Goal: Task Accomplishment & Management: Use online tool/utility

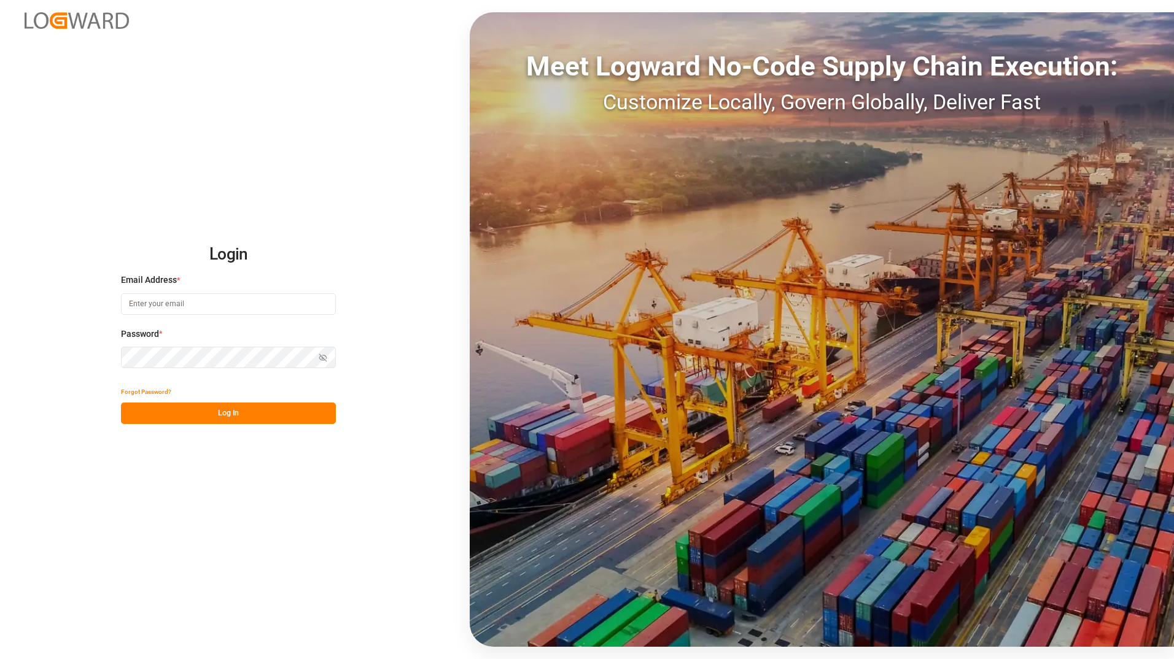
click at [190, 309] on input at bounding box center [228, 303] width 215 height 21
click at [181, 301] on input "[PERSON_NAME].Zebere" at bounding box center [228, 303] width 215 height 21
type input "[PERSON_NAME][EMAIL_ADDRESS][DOMAIN_NAME]"
click at [239, 417] on button "Log In" at bounding box center [228, 413] width 215 height 21
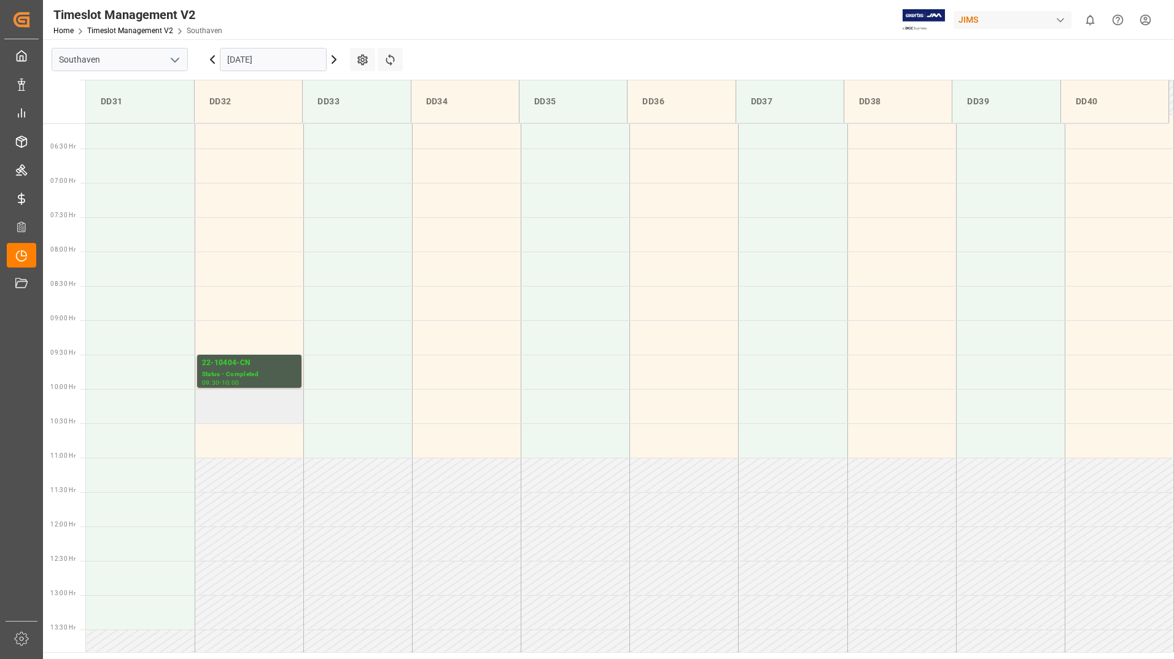
scroll to position [542, 0]
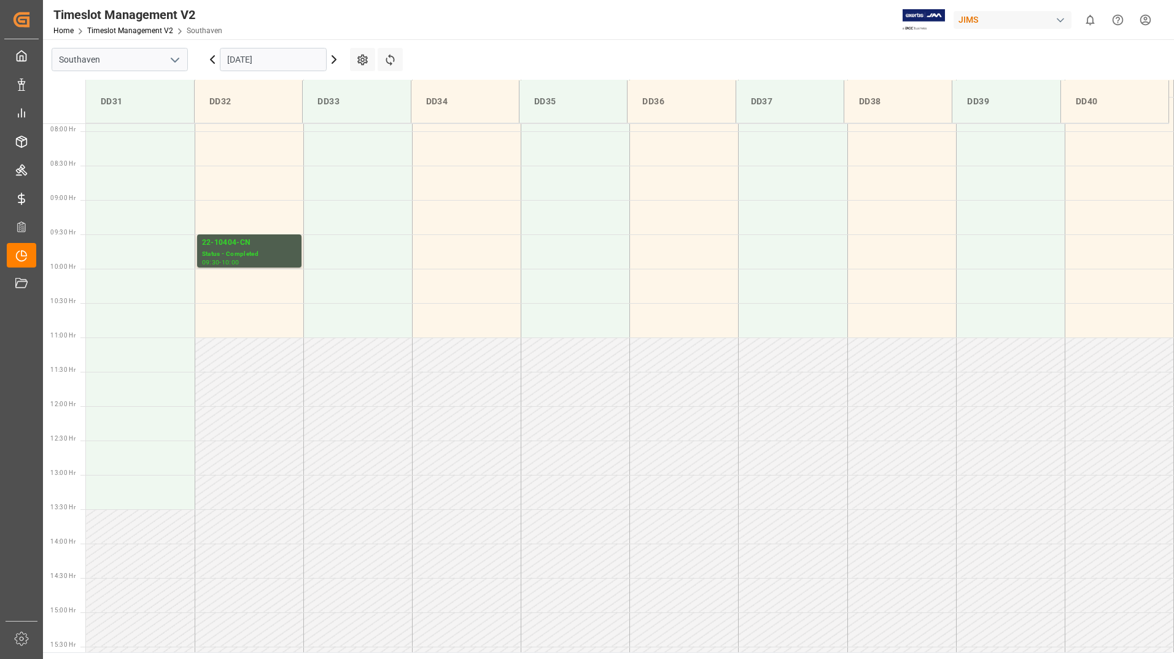
click at [333, 58] on icon at bounding box center [334, 59] width 15 height 15
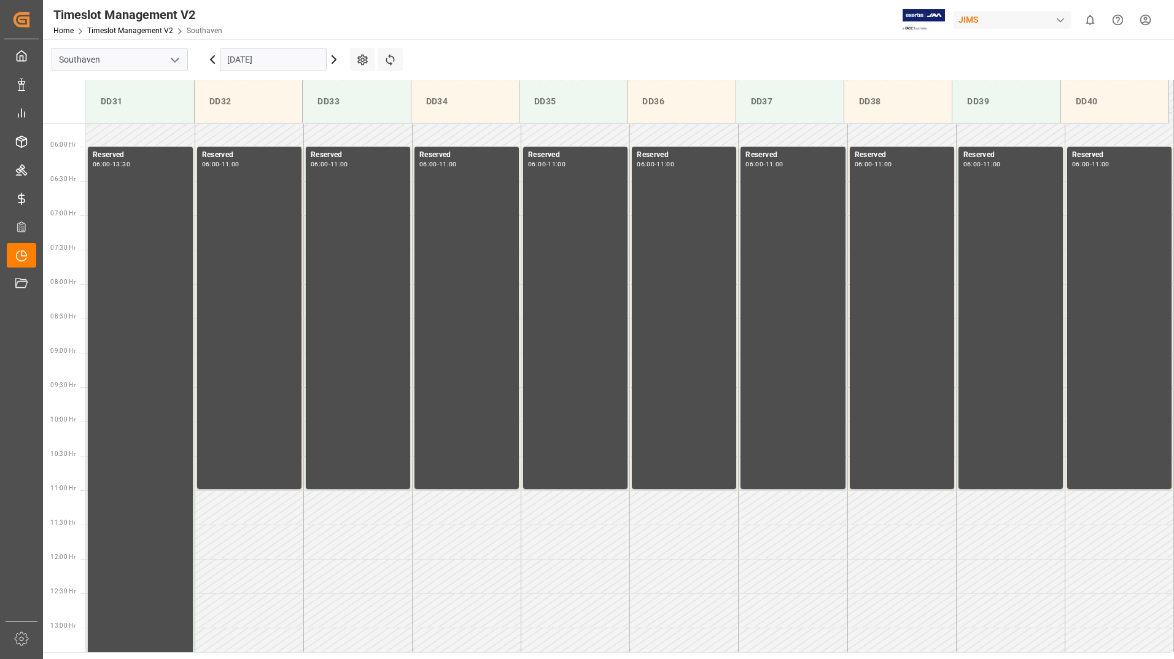
scroll to position [419, 0]
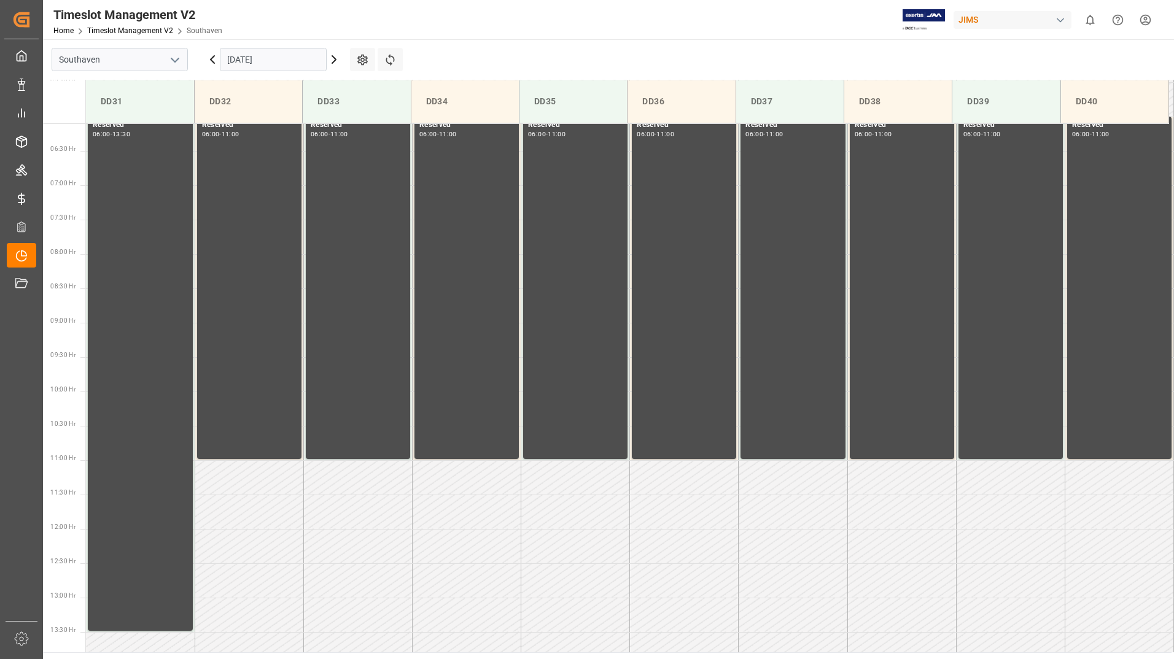
click at [214, 63] on icon at bounding box center [213, 59] width 4 height 7
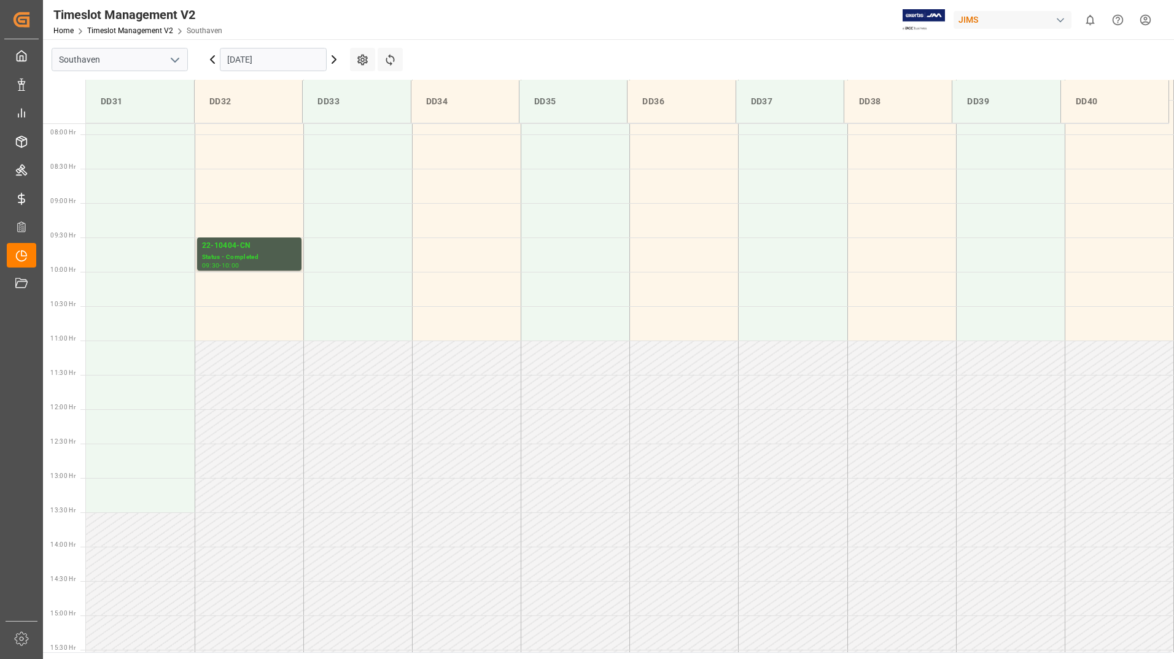
scroll to position [542, 0]
click at [336, 60] on icon at bounding box center [334, 59] width 4 height 7
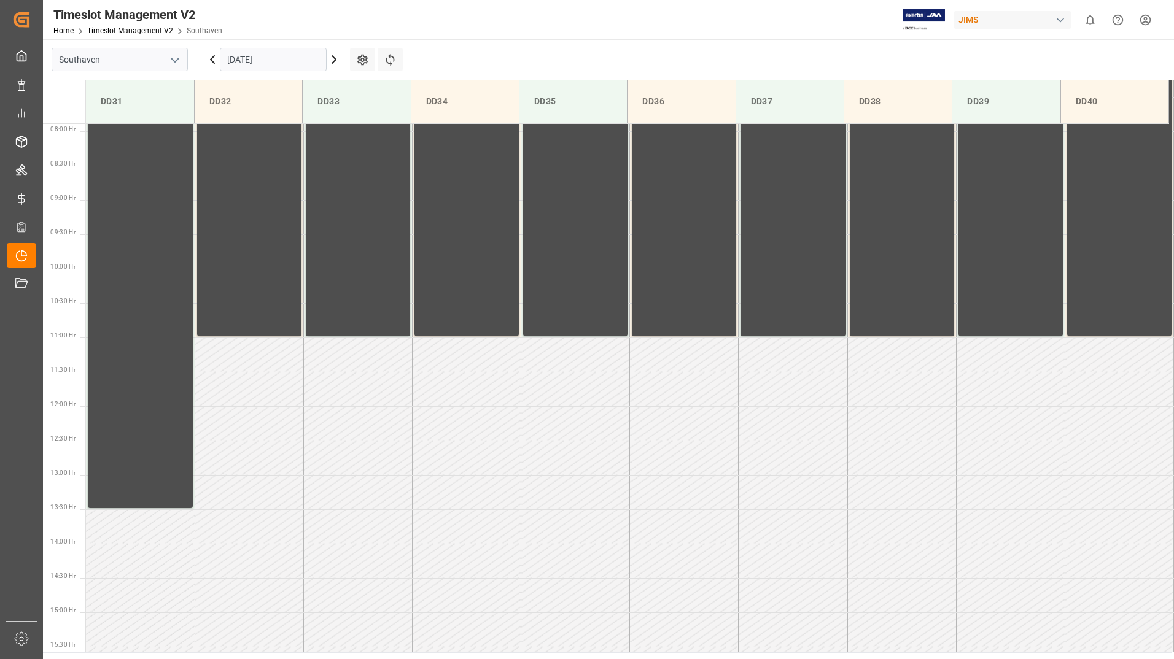
click at [211, 60] on icon at bounding box center [213, 59] width 4 height 7
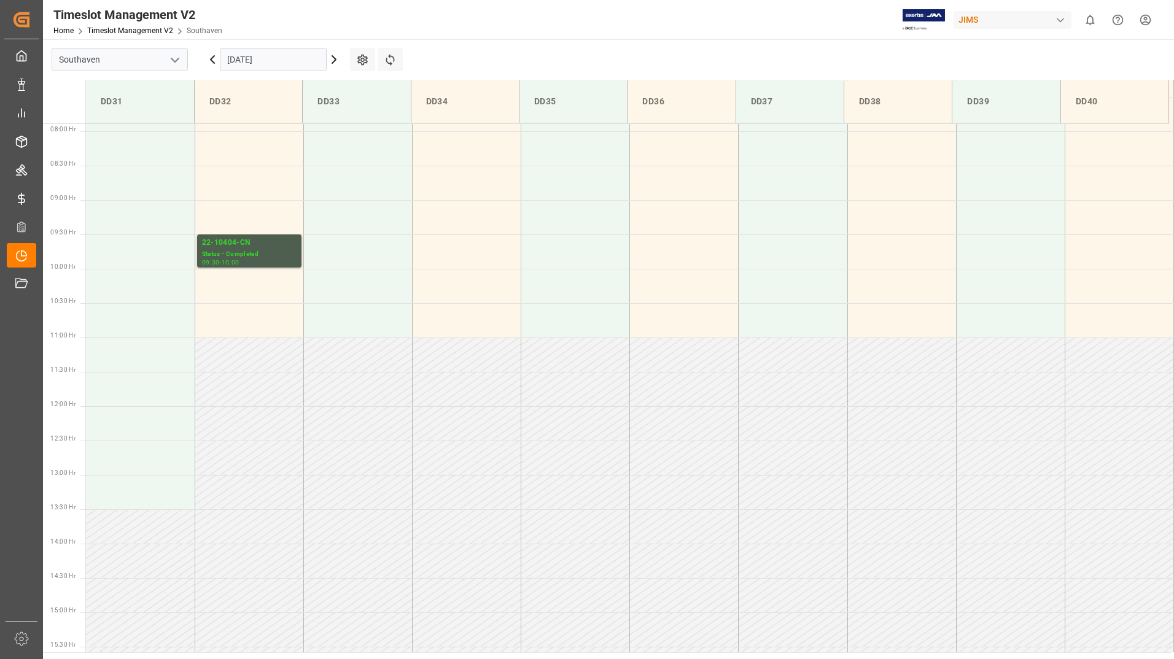
click at [212, 59] on icon at bounding box center [212, 59] width 15 height 15
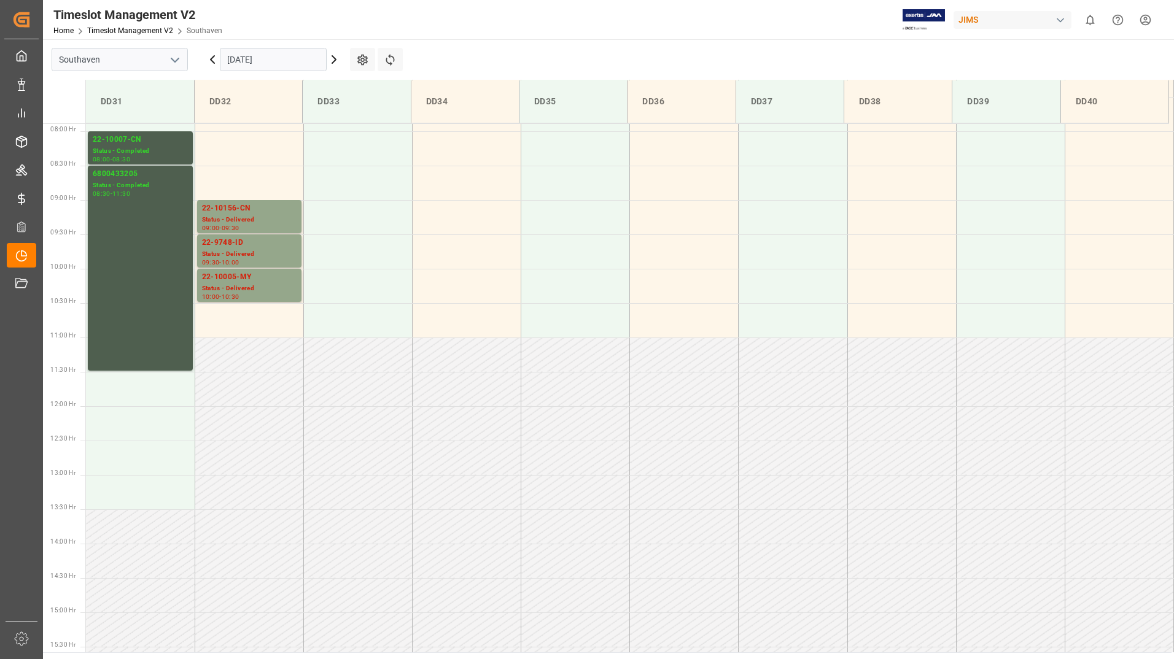
click at [335, 60] on icon at bounding box center [334, 59] width 4 height 7
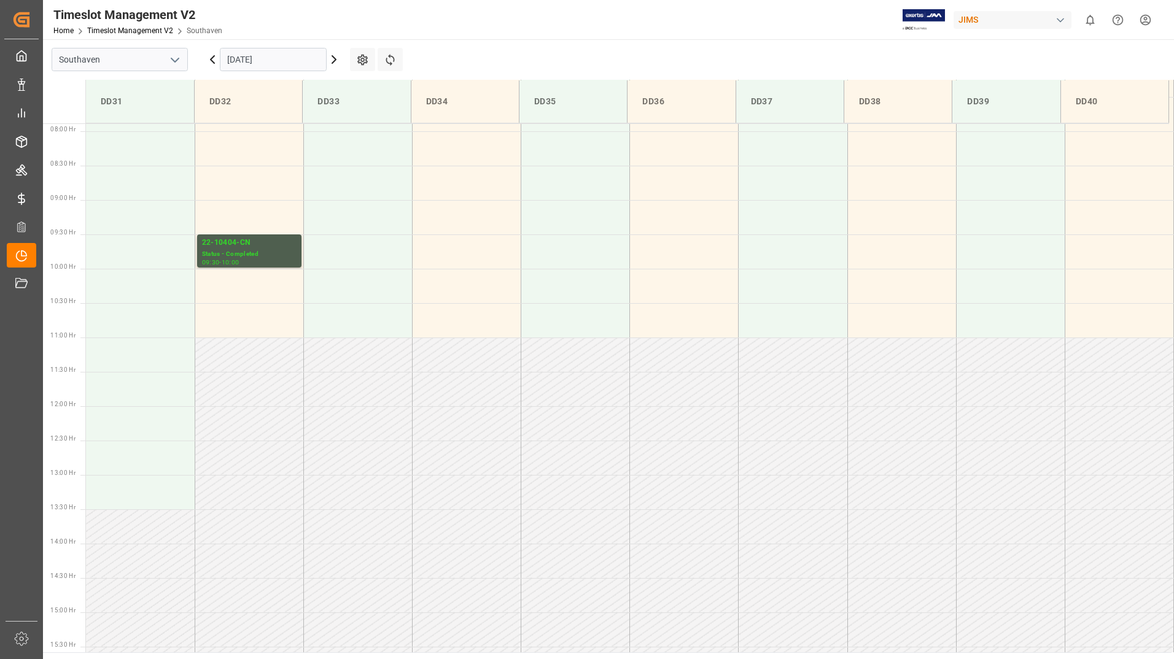
click at [334, 60] on icon at bounding box center [334, 59] width 15 height 15
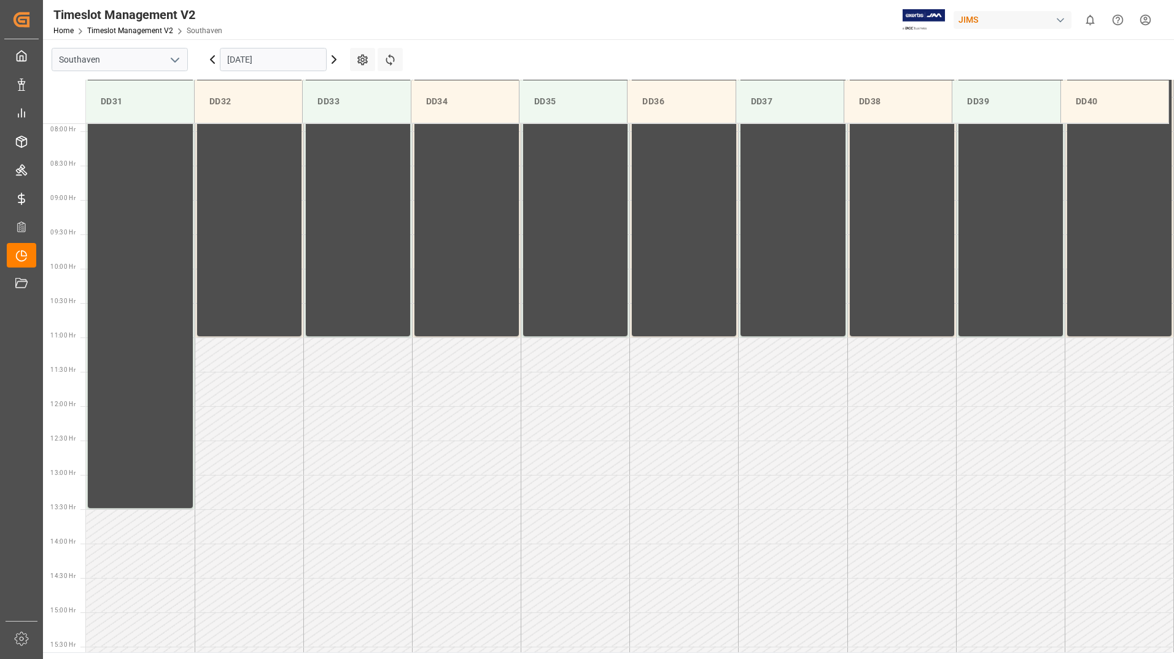
click at [211, 61] on icon at bounding box center [213, 59] width 4 height 7
